Goal: Task Accomplishment & Management: Complete application form

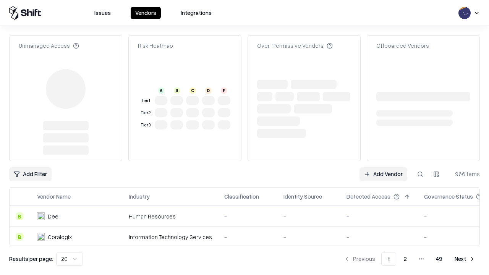
click at [383, 167] on link "Add Vendor" at bounding box center [383, 174] width 48 height 14
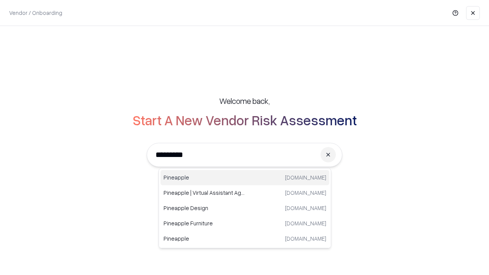
click at [245, 178] on div "Pineapple pineappleenergy.com" at bounding box center [244, 177] width 169 height 15
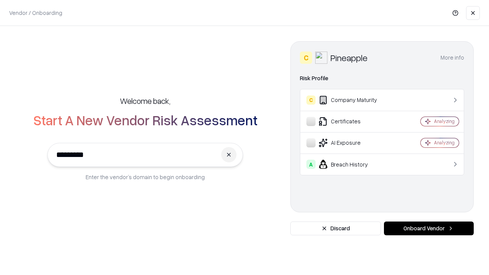
type input "*********"
click at [428, 228] on button "Onboard Vendor" at bounding box center [429, 228] width 90 height 14
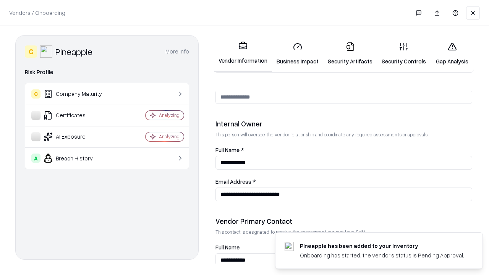
scroll to position [395, 0]
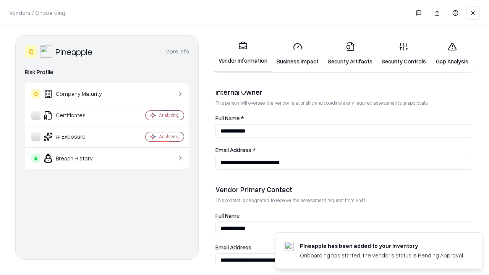
click at [297, 53] on link "Business Impact" at bounding box center [297, 54] width 51 height 36
click at [350, 53] on link "Security Artifacts" at bounding box center [350, 54] width 54 height 36
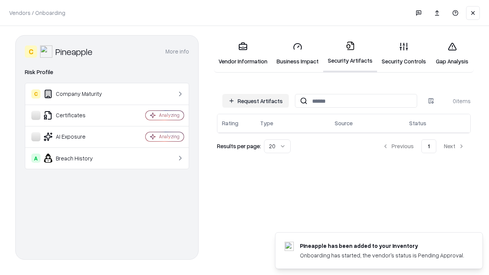
click at [255, 101] on button "Request Artifacts" at bounding box center [255, 101] width 66 height 14
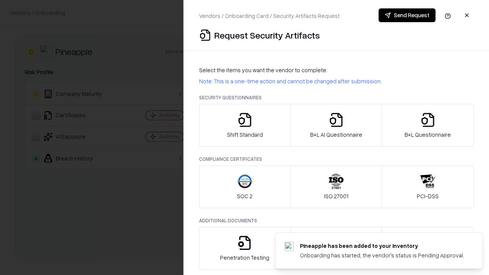
click at [244, 125] on icon "button" at bounding box center [244, 119] width 15 height 15
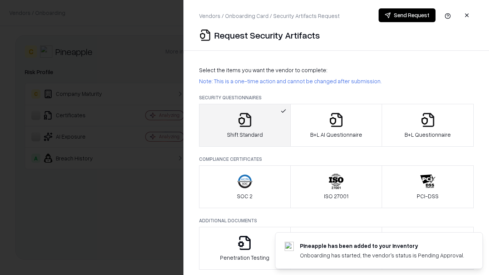
click at [407, 15] on button "Send Request" at bounding box center [406, 15] width 57 height 14
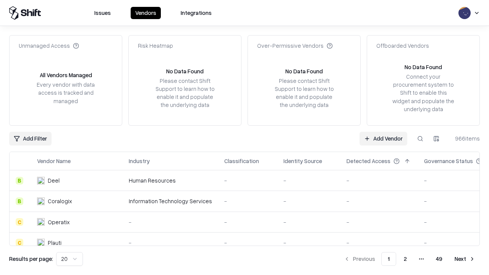
click at [420, 138] on button at bounding box center [420, 139] width 14 height 14
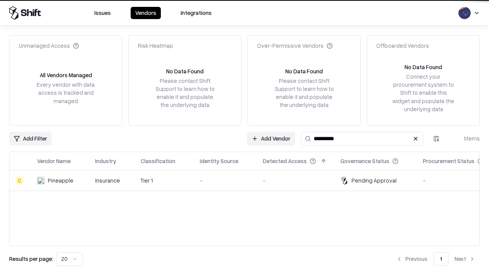
type input "*********"
click at [249, 180] on div "-" at bounding box center [225, 180] width 51 height 8
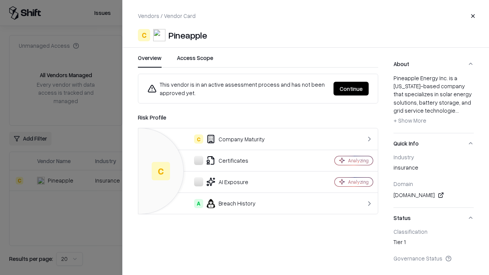
click at [351, 89] on button "Continue" at bounding box center [350, 89] width 35 height 14
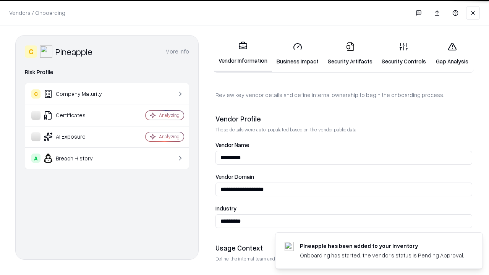
click at [350, 53] on link "Security Artifacts" at bounding box center [350, 54] width 54 height 36
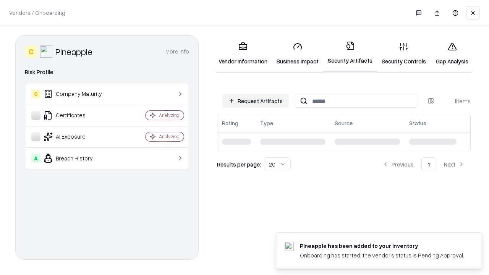
click at [452, 53] on link "Gap Analysis" at bounding box center [451, 54] width 43 height 36
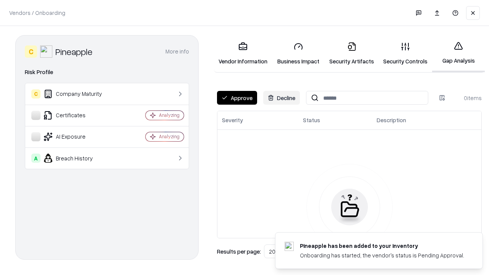
click at [237, 98] on button "Approve" at bounding box center [237, 98] width 40 height 14
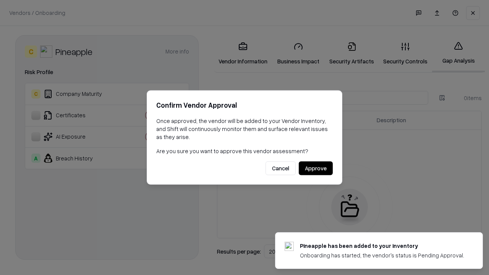
click at [315, 168] on button "Approve" at bounding box center [316, 168] width 34 height 14
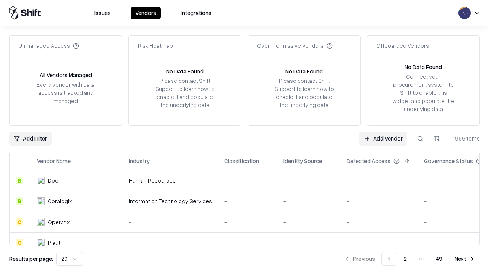
type input "*********"
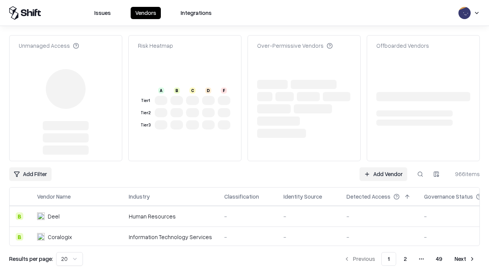
click at [383, 167] on link "Add Vendor" at bounding box center [383, 174] width 48 height 14
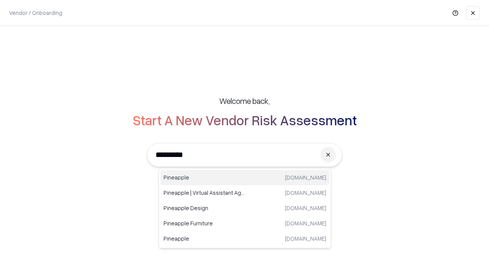
click at [245, 178] on div "Pineapple pineappleenergy.com" at bounding box center [244, 177] width 169 height 15
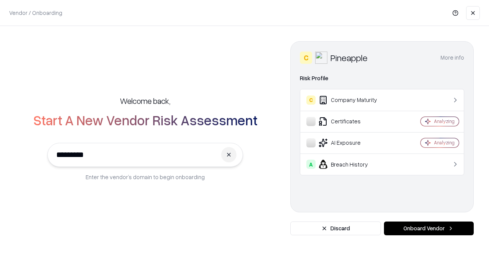
type input "*********"
click at [428, 228] on button "Onboard Vendor" at bounding box center [429, 228] width 90 height 14
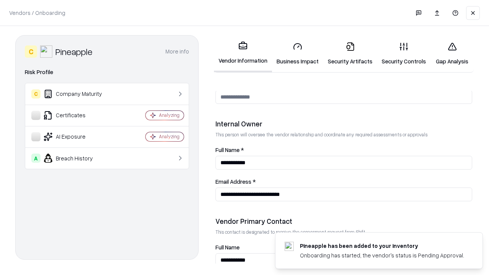
scroll to position [395, 0]
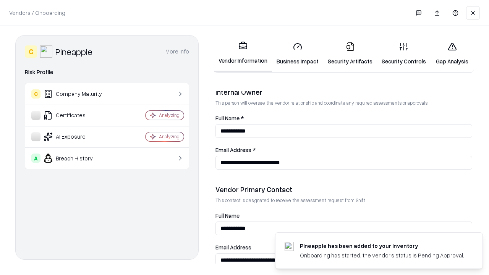
click at [452, 53] on link "Gap Analysis" at bounding box center [451, 54] width 43 height 36
